Goal: Task Accomplishment & Management: Use online tool/utility

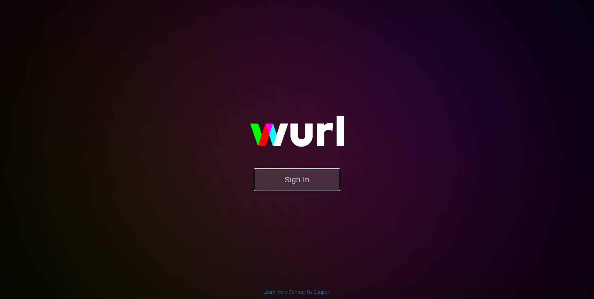
click at [303, 180] on button "Sign In" at bounding box center [297, 179] width 87 height 23
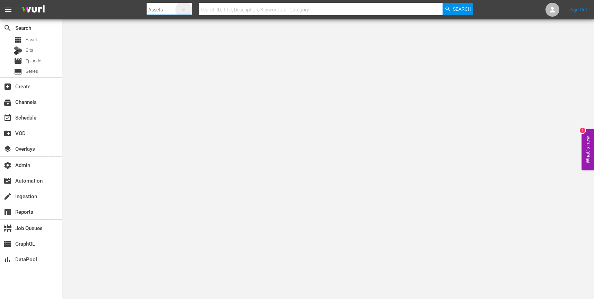
click at [186, 7] on icon "button" at bounding box center [184, 10] width 8 height 8
click at [174, 27] on div "Channels" at bounding box center [169, 29] width 28 height 11
click at [215, 10] on input "text" at bounding box center [321, 9] width 244 height 17
paste input "amc_networks_loveafterlockupwetv_1"
type input "amc_networks_loveafterlockupwetv_1"
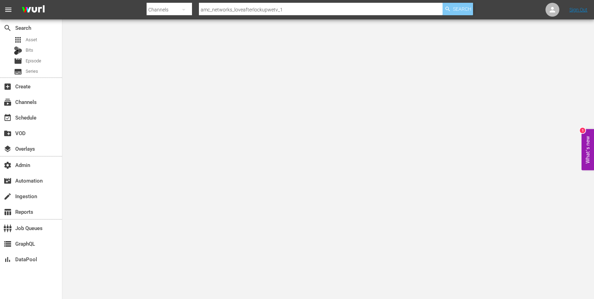
click at [465, 10] on span "Search" at bounding box center [462, 9] width 18 height 12
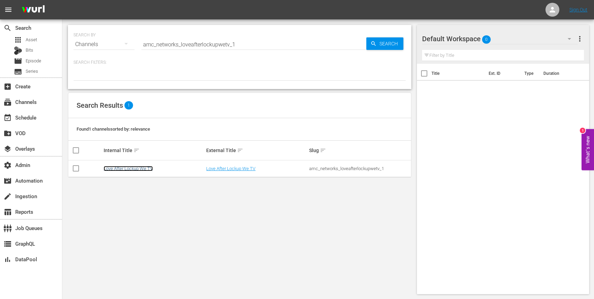
click at [138, 169] on link "Love After Lockup We TV" at bounding box center [128, 168] width 49 height 5
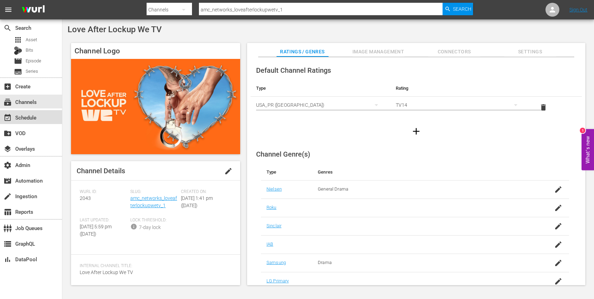
click at [24, 118] on div "event_available Schedule" at bounding box center [19, 116] width 39 height 6
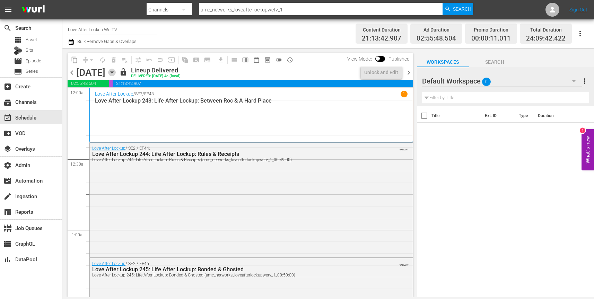
click at [116, 70] on icon "button" at bounding box center [112, 73] width 8 height 8
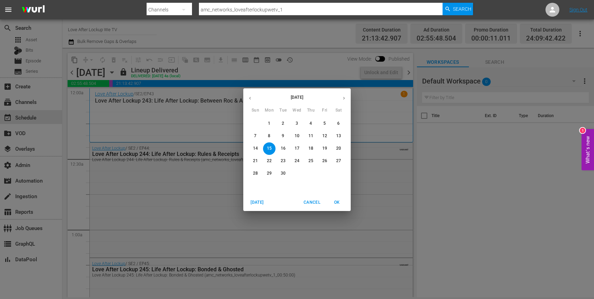
click at [282, 146] on p "16" at bounding box center [283, 149] width 5 height 6
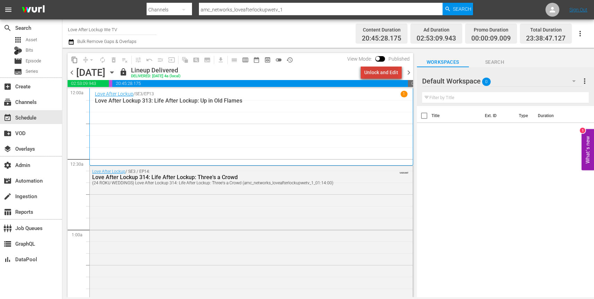
click at [387, 71] on div "Unlock and Edit" at bounding box center [381, 72] width 34 height 12
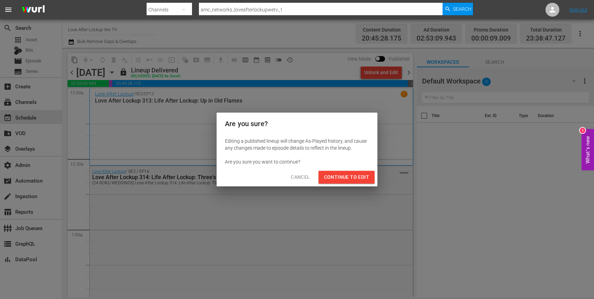
click at [349, 176] on span "Continue to Edit" at bounding box center [346, 177] width 45 height 9
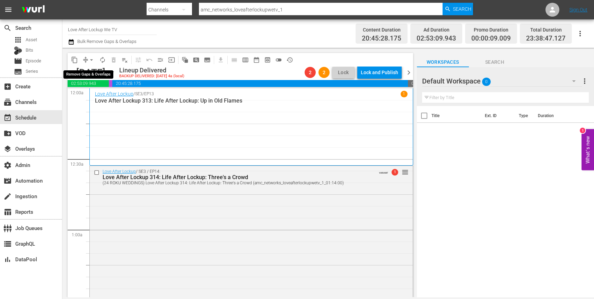
click at [92, 59] on span "arrow_drop_down" at bounding box center [91, 60] width 7 height 7
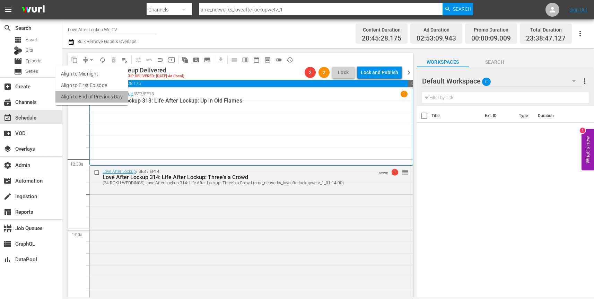
click at [100, 97] on li "Align to End of Previous Day" at bounding box center [91, 96] width 73 height 11
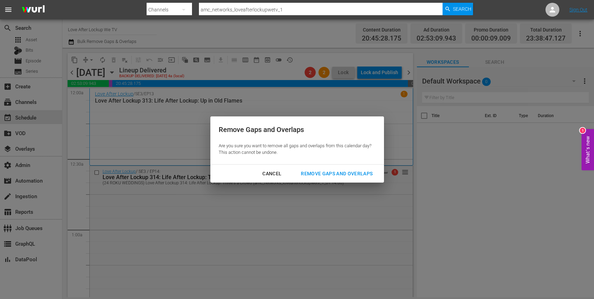
click at [333, 175] on div "Remove Gaps and Overlaps" at bounding box center [336, 174] width 83 height 9
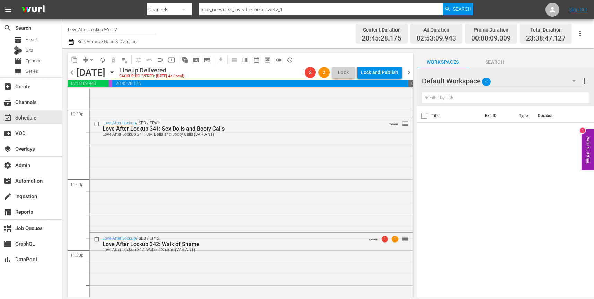
scroll to position [3213, 0]
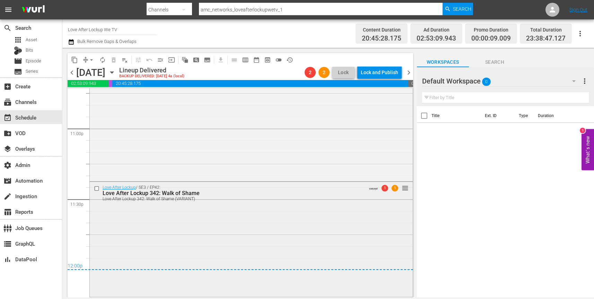
click at [385, 189] on span "1" at bounding box center [384, 188] width 7 height 7
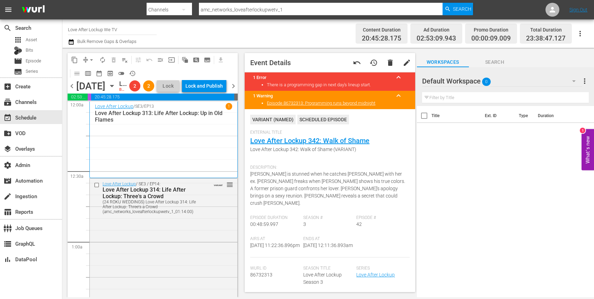
scroll to position [0, 0]
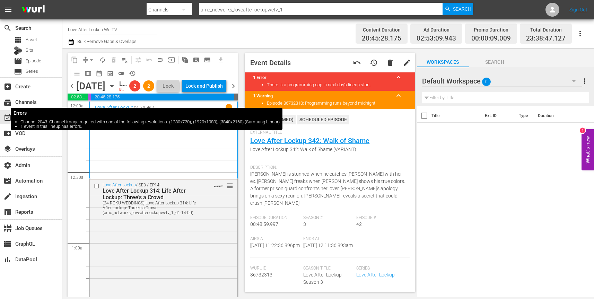
click at [140, 89] on span "2" at bounding box center [134, 86] width 11 height 6
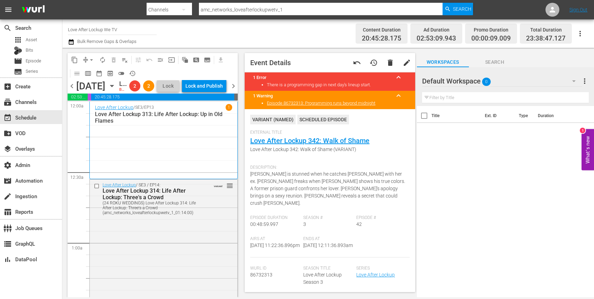
click at [380, 9] on input "amc_networks_loveafterlockupwetv_1" at bounding box center [321, 9] width 244 height 17
